Goal: Task Accomplishment & Management: Manage account settings

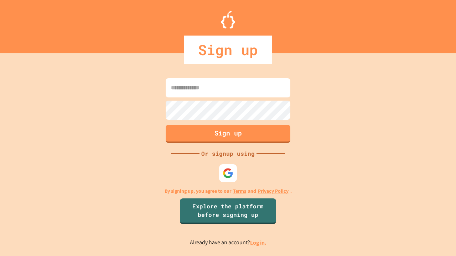
click at [258, 243] on link "Log in." at bounding box center [258, 242] width 16 height 7
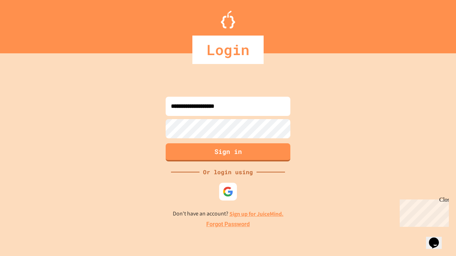
type input "**********"
